Goal: Task Accomplishment & Management: Manage account settings

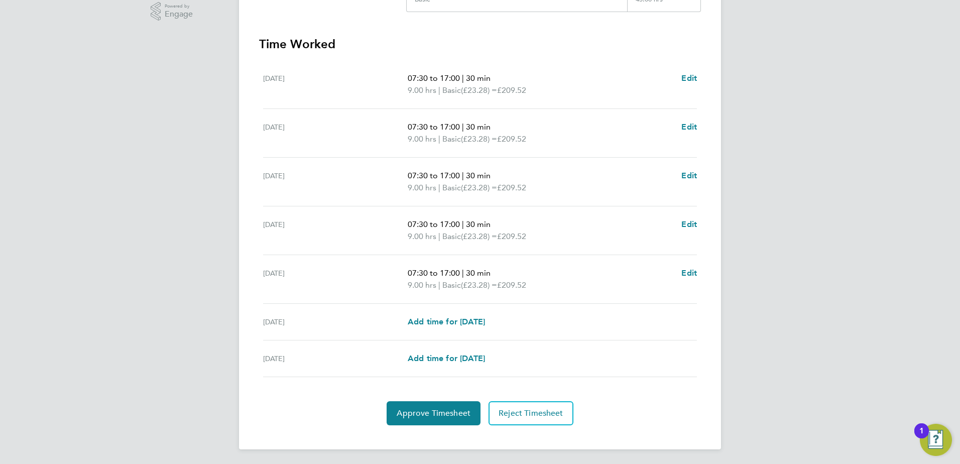
scroll to position [262, 0]
click at [428, 417] on button "Approve Timesheet" at bounding box center [434, 412] width 94 height 24
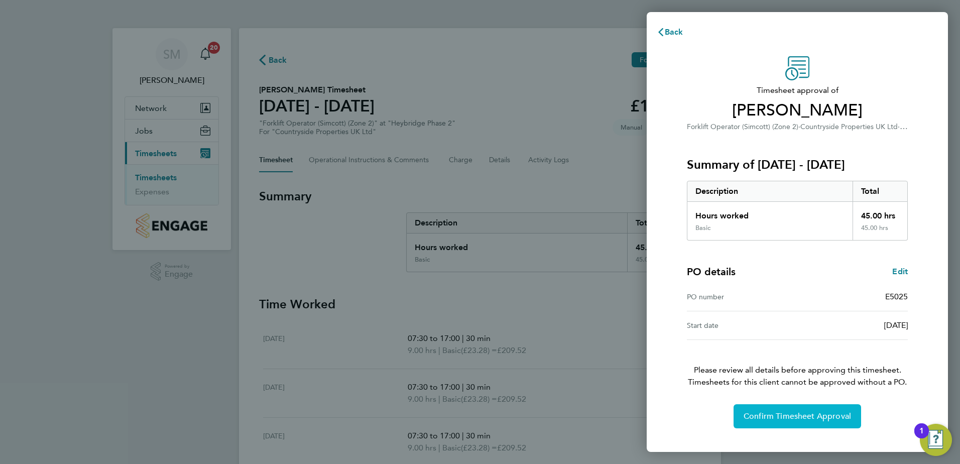
click at [772, 418] on span "Confirm Timesheet Approval" at bounding box center [797, 416] width 107 height 10
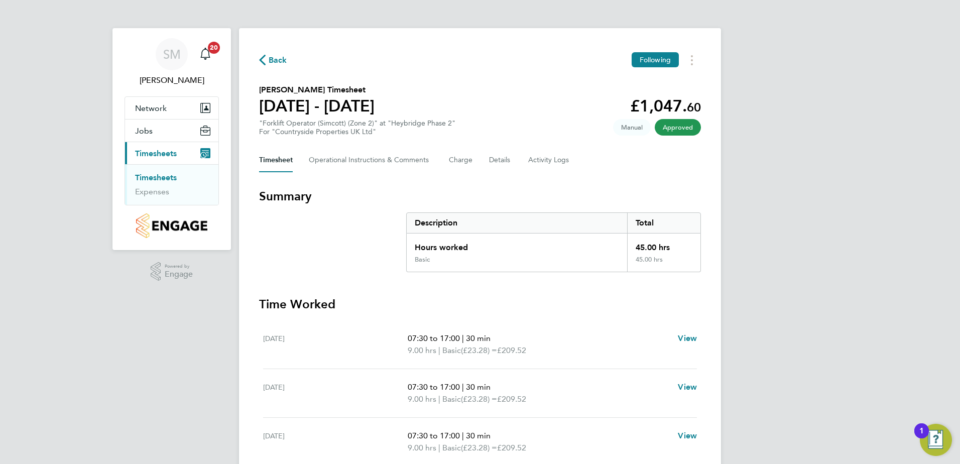
click at [157, 178] on link "Timesheets" at bounding box center [156, 178] width 42 height 10
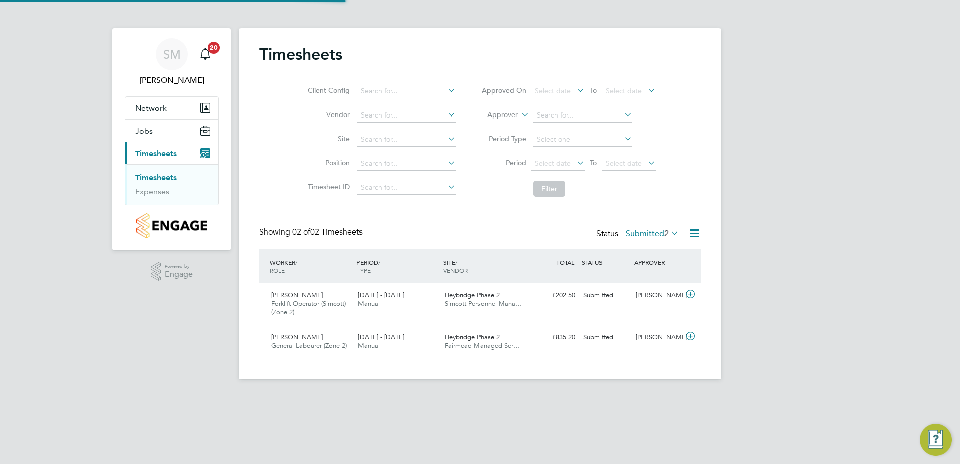
scroll to position [26, 87]
click at [607, 338] on div "Submitted" at bounding box center [605, 337] width 52 height 17
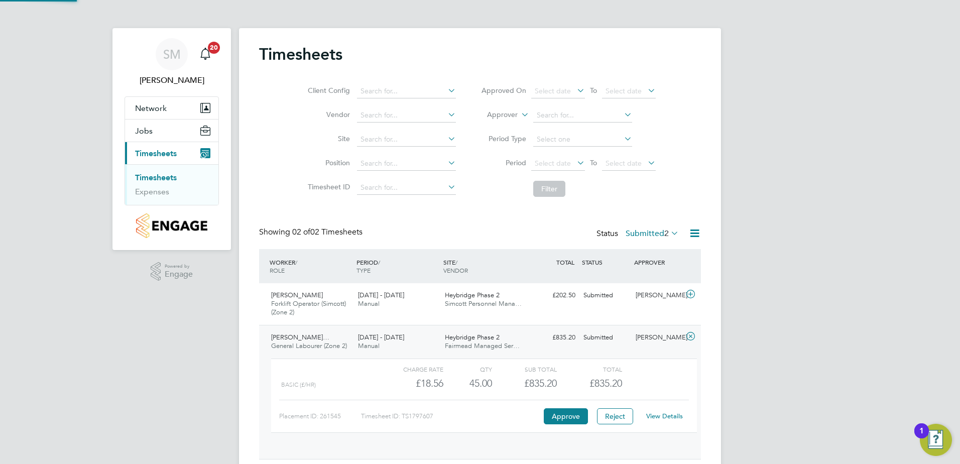
scroll to position [17, 98]
click at [653, 414] on link "View Details" at bounding box center [664, 416] width 37 height 9
click at [159, 176] on link "Timesheets" at bounding box center [156, 178] width 42 height 10
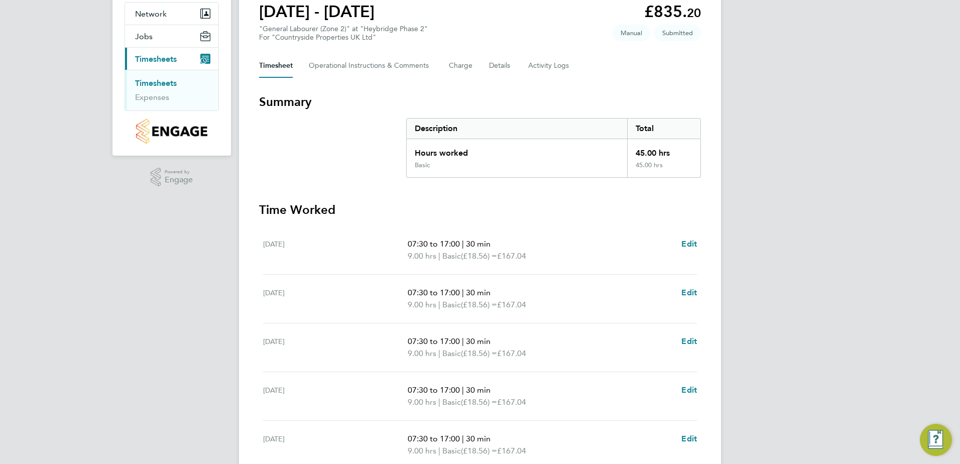
scroll to position [262, 0]
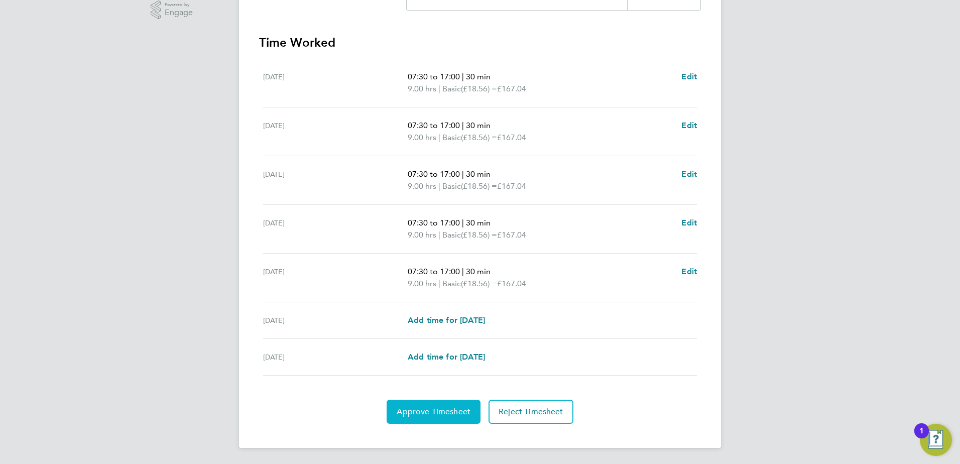
click at [445, 407] on span "Approve Timesheet" at bounding box center [434, 412] width 74 height 10
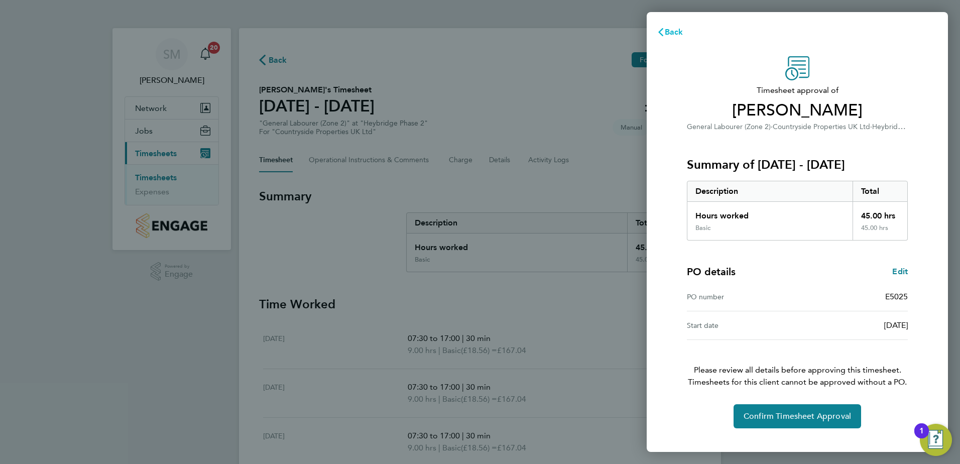
click at [667, 32] on span "Back" at bounding box center [674, 32] width 19 height 10
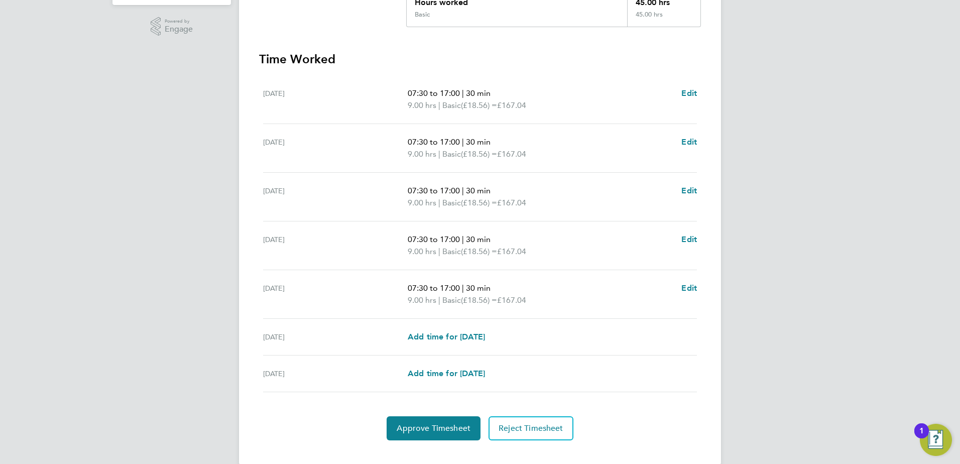
scroll to position [262, 0]
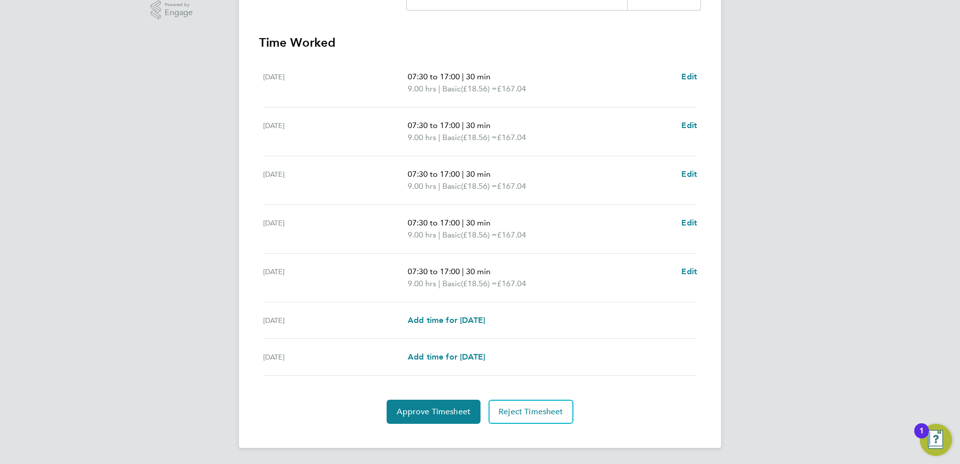
click at [446, 311] on div "[DATE] Add time for [DATE] Add time for [DATE]" at bounding box center [480, 320] width 434 height 37
click at [449, 320] on span "Add time for [DATE]" at bounding box center [446, 320] width 77 height 10
select select "30"
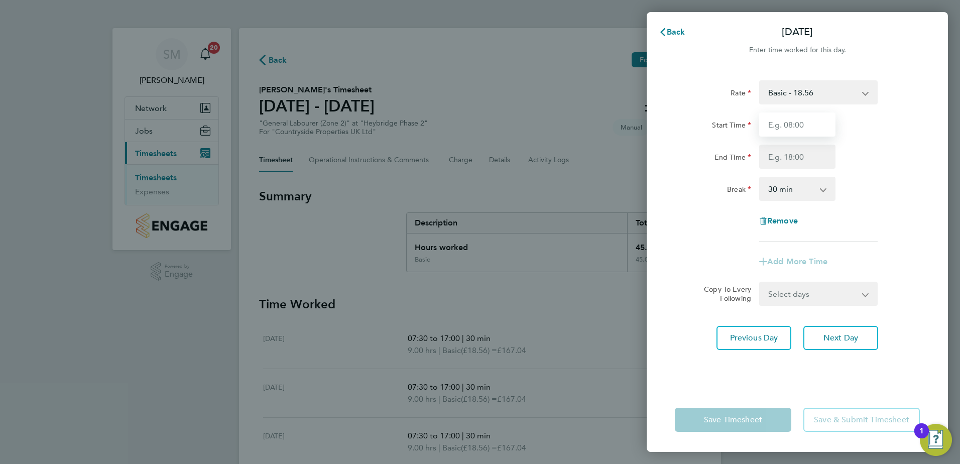
click at [792, 125] on input "Start Time" at bounding box center [797, 124] width 76 height 24
type input "07:30"
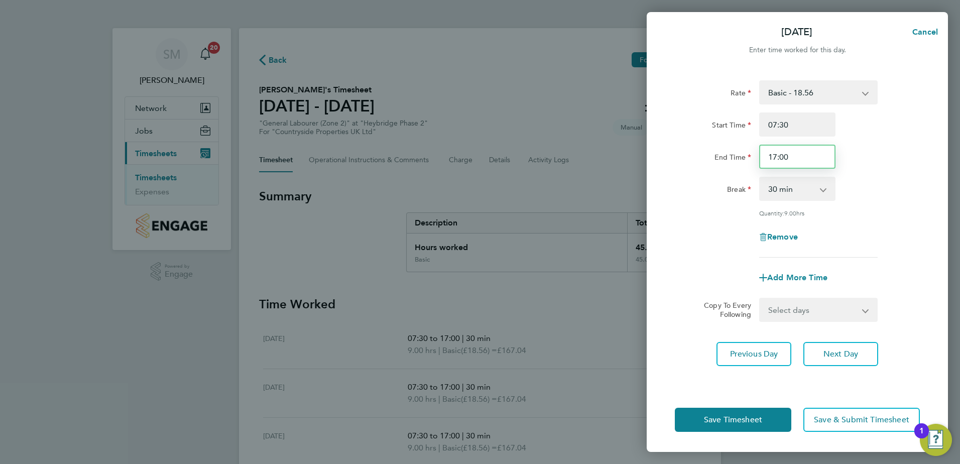
click at [779, 158] on input "17:00" at bounding box center [797, 157] width 76 height 24
click at [775, 157] on input "17:00" at bounding box center [797, 157] width 76 height 24
click at [869, 241] on div "Remove" at bounding box center [797, 237] width 253 height 24
click at [776, 157] on input "13:00" at bounding box center [797, 157] width 76 height 24
type input "14:00"
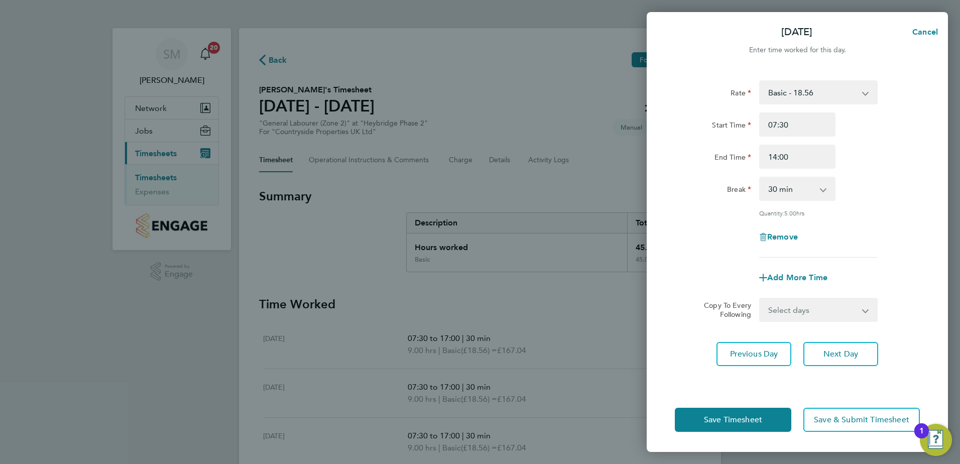
click at [881, 231] on div "Remove" at bounding box center [797, 237] width 253 height 24
click at [761, 424] on span "Save Timesheet" at bounding box center [733, 420] width 58 height 10
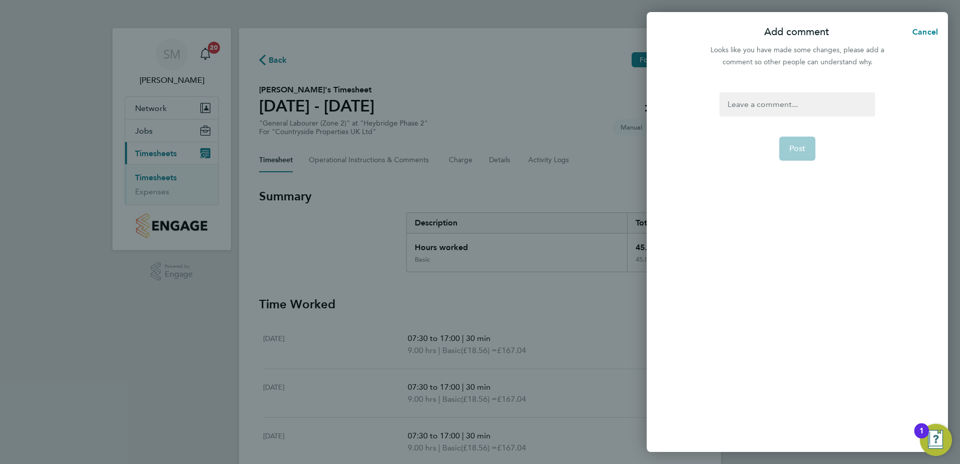
click at [740, 102] on div at bounding box center [796, 104] width 155 height 24
click at [793, 150] on span "Post" at bounding box center [797, 149] width 17 height 10
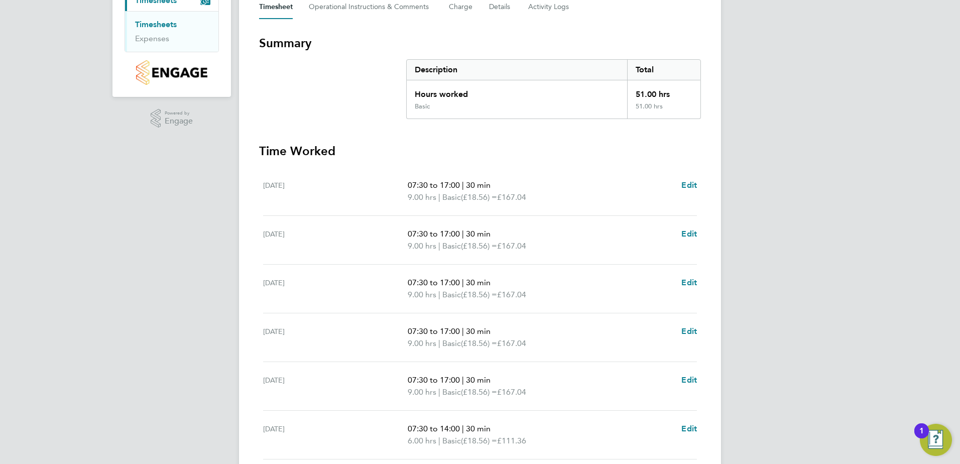
scroll to position [251, 0]
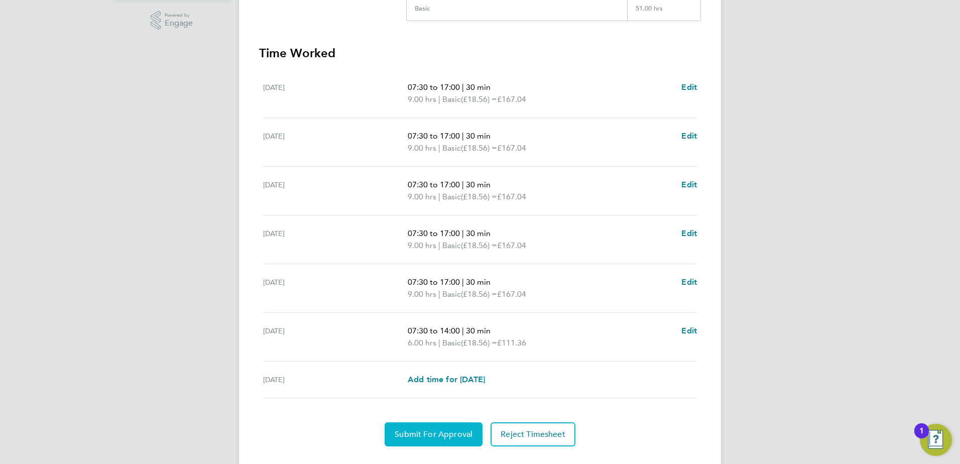
click at [450, 437] on span "Submit For Approval" at bounding box center [434, 434] width 78 height 10
click at [437, 431] on span "Approve Timesheet" at bounding box center [434, 434] width 74 height 10
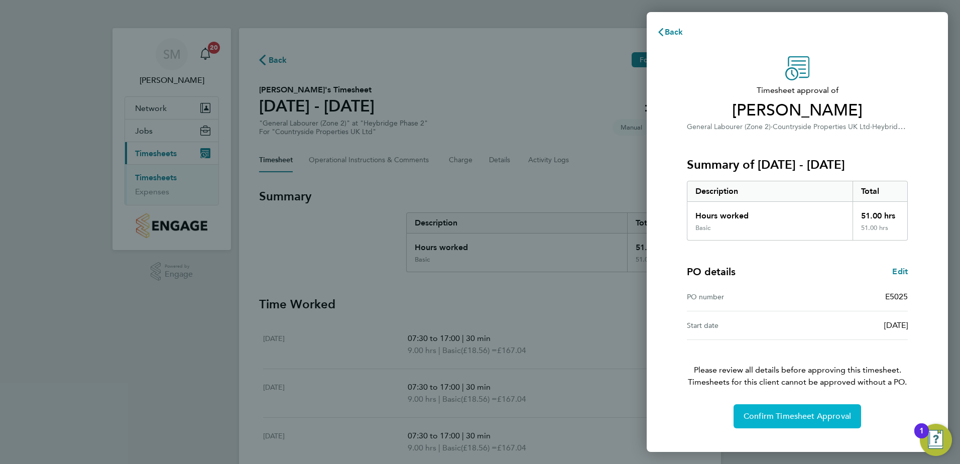
click at [799, 421] on button "Confirm Timesheet Approval" at bounding box center [797, 416] width 128 height 24
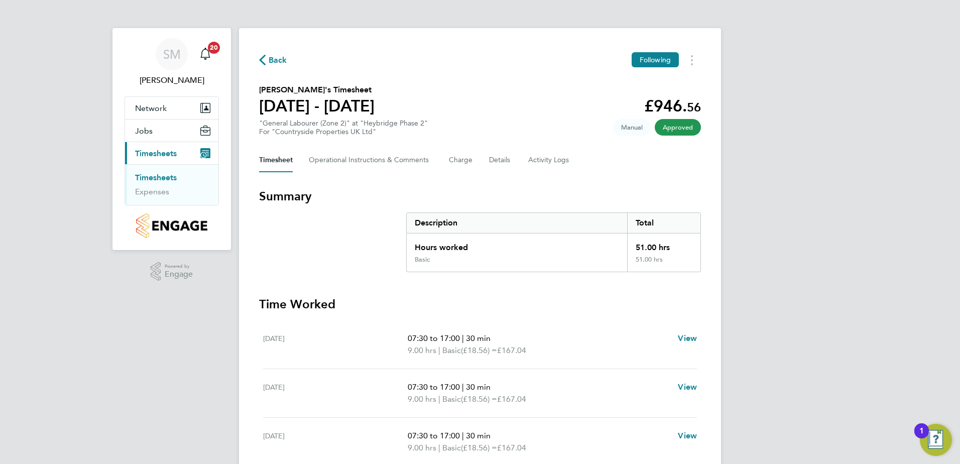
click at [150, 180] on link "Timesheets" at bounding box center [156, 178] width 42 height 10
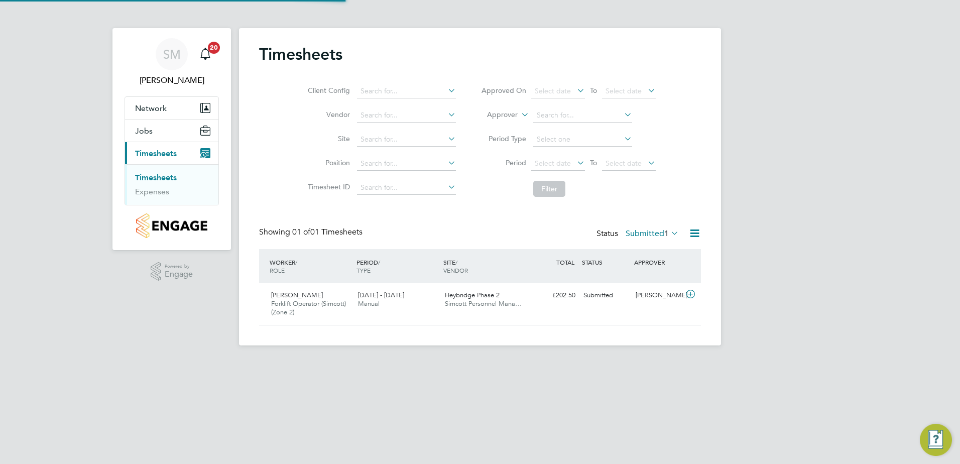
scroll to position [26, 87]
click at [598, 294] on div "Submitted" at bounding box center [605, 295] width 52 height 17
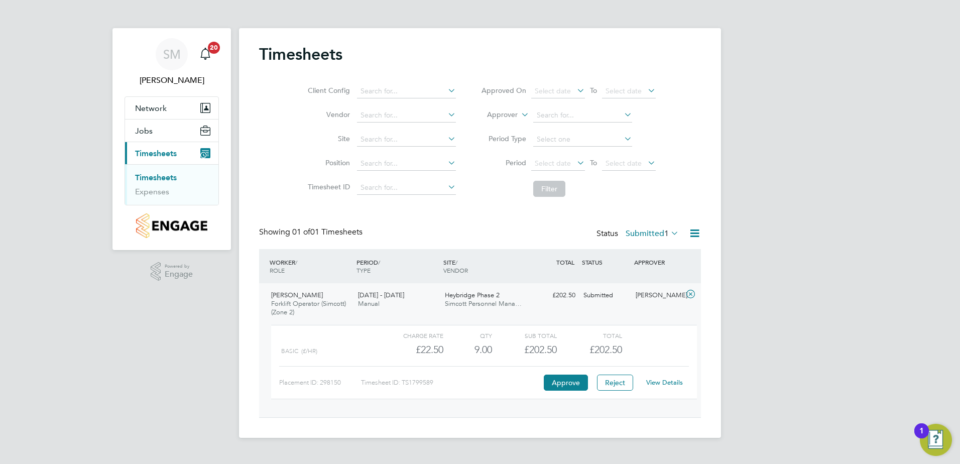
click at [664, 383] on link "View Details" at bounding box center [664, 382] width 37 height 9
click at [164, 181] on link "Timesheets" at bounding box center [156, 178] width 42 height 10
click at [156, 179] on link "Timesheets" at bounding box center [156, 178] width 42 height 10
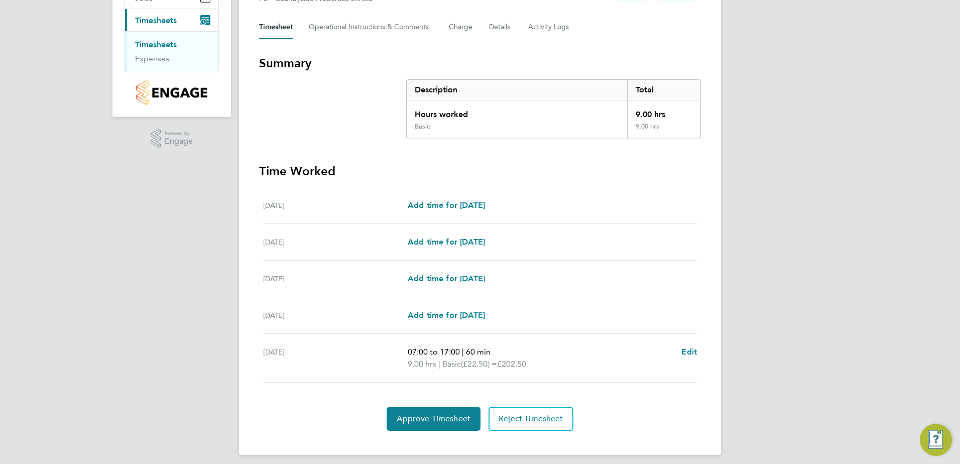
scroll to position [140, 0]
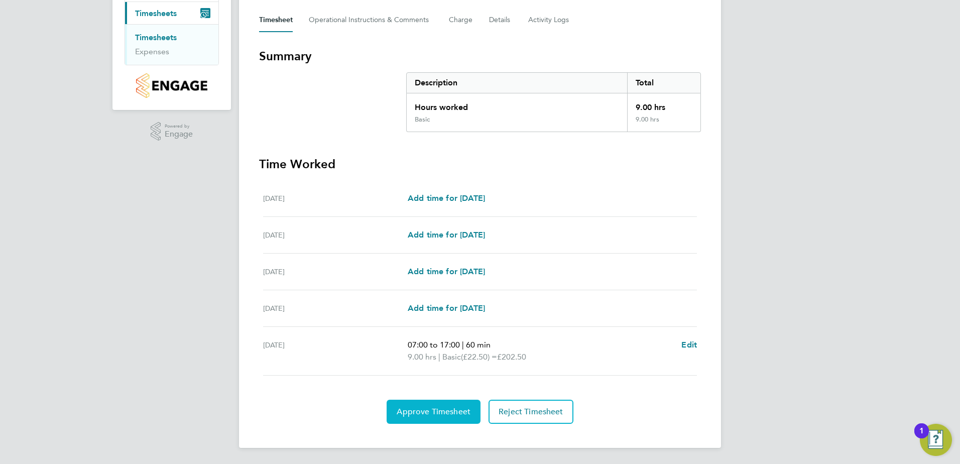
click at [440, 413] on span "Approve Timesheet" at bounding box center [434, 412] width 74 height 10
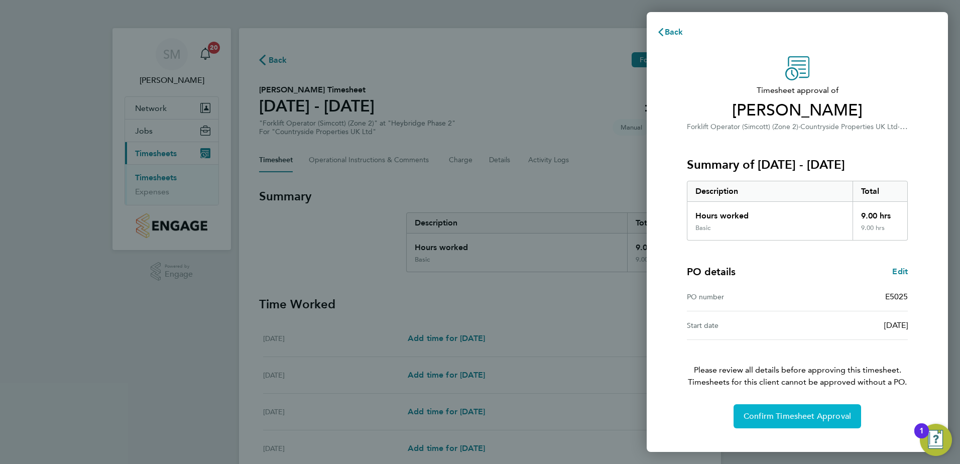
click at [772, 413] on span "Confirm Timesheet Approval" at bounding box center [797, 416] width 107 height 10
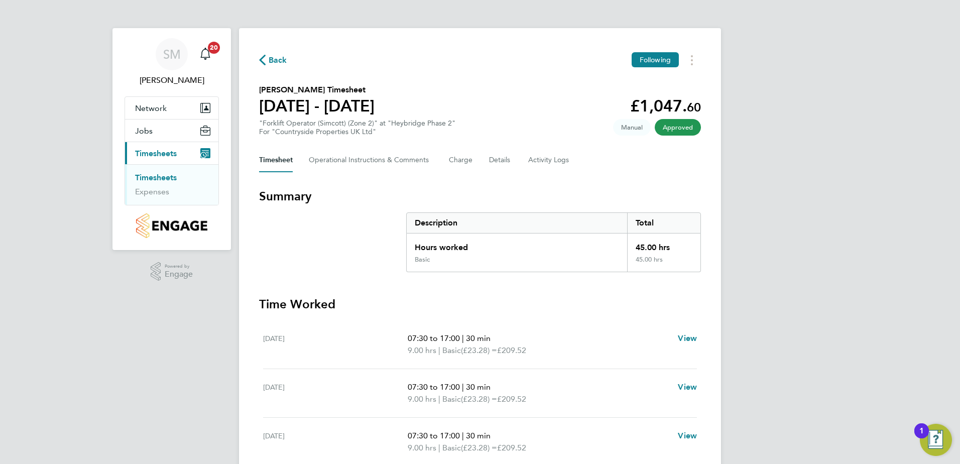
click at [157, 178] on link "Timesheets" at bounding box center [156, 178] width 42 height 10
